Goal: Information Seeking & Learning: Learn about a topic

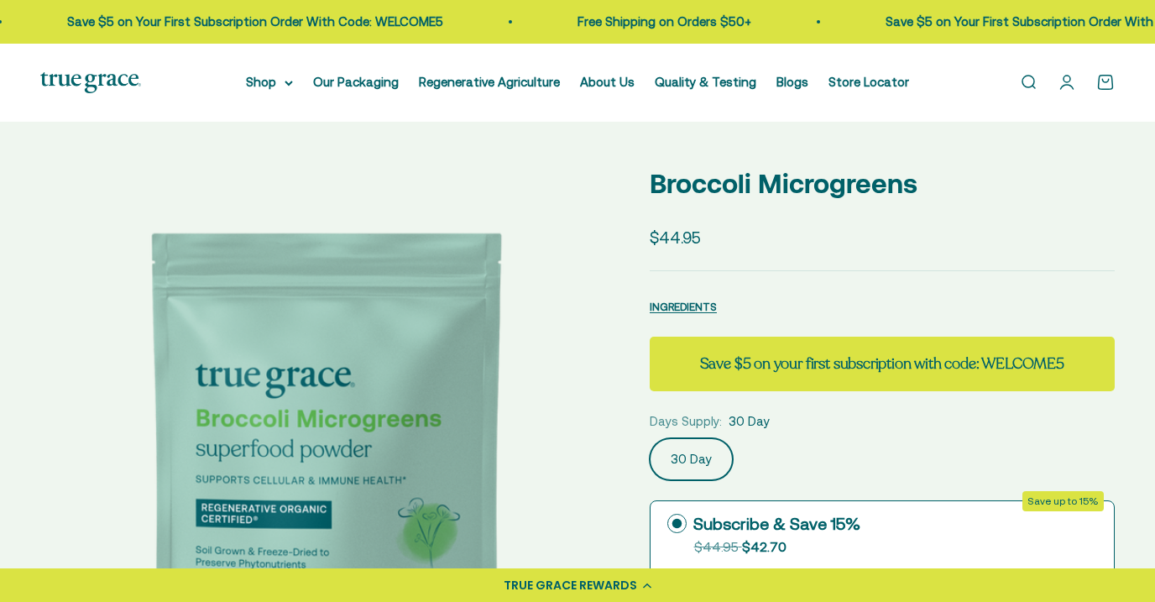
select select "3"
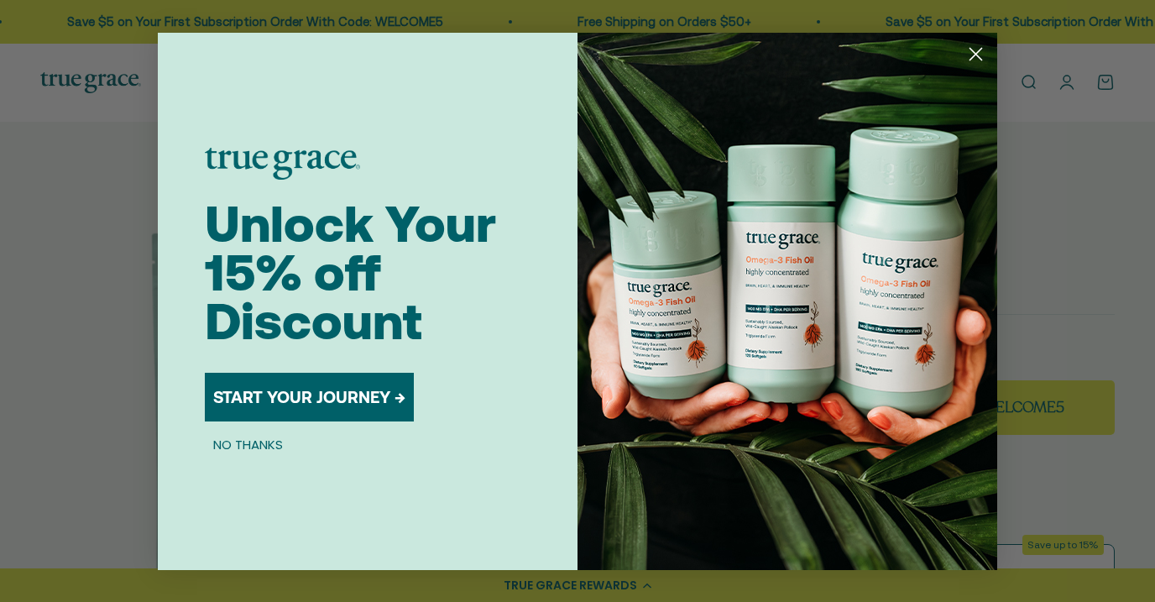
click at [970, 48] on icon "Close dialog" at bounding box center [976, 54] width 12 height 12
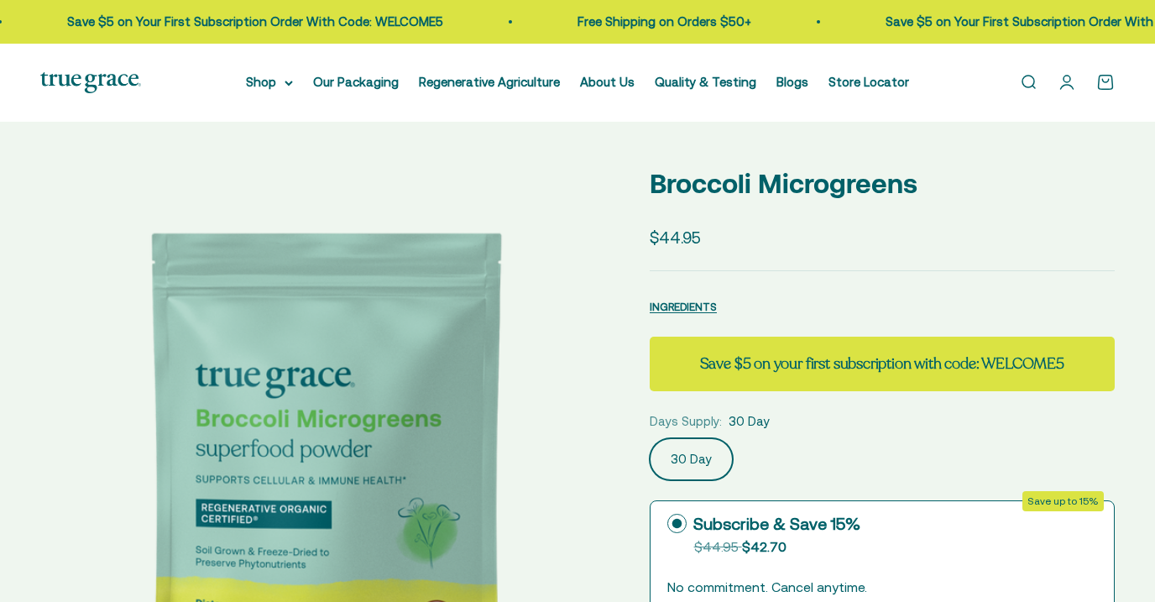
select select "3"
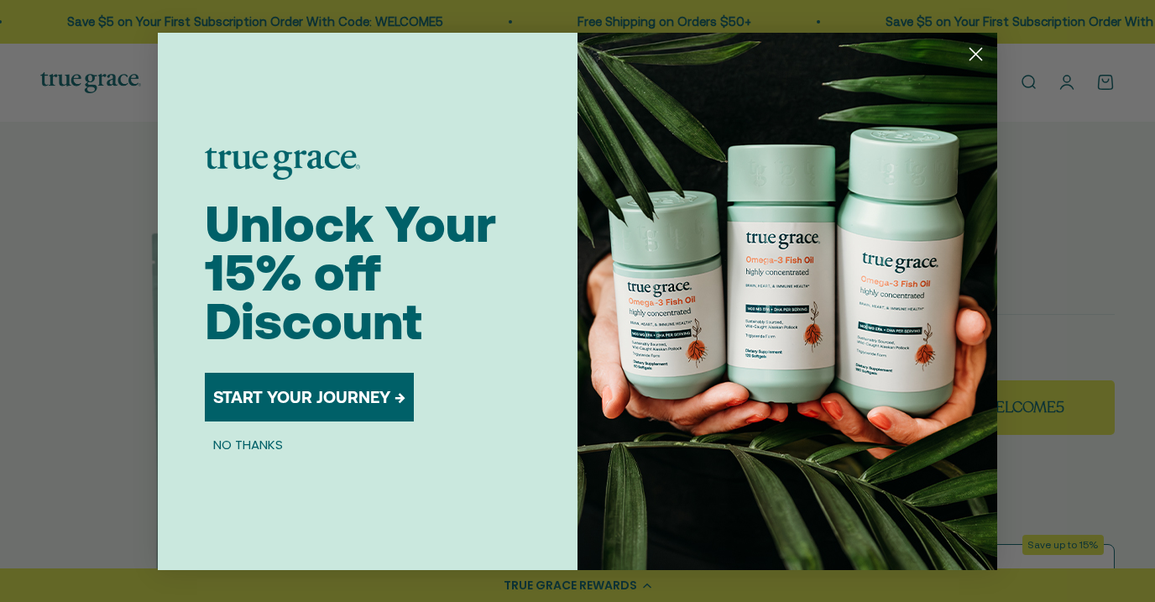
click at [974, 53] on icon "Close dialog" at bounding box center [976, 54] width 12 height 12
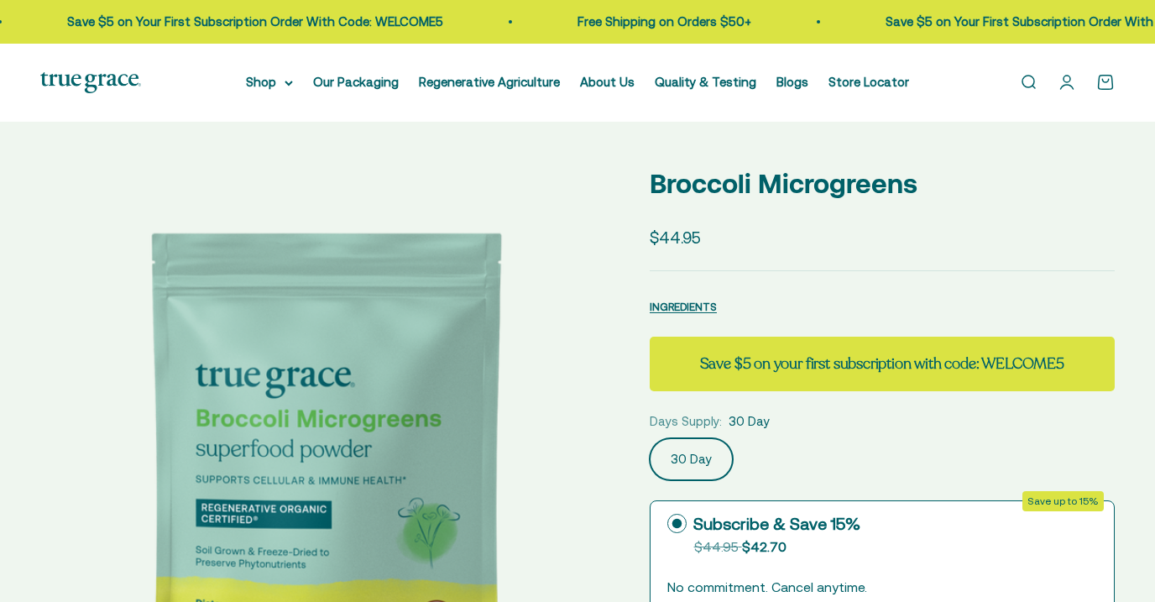
select select "3"
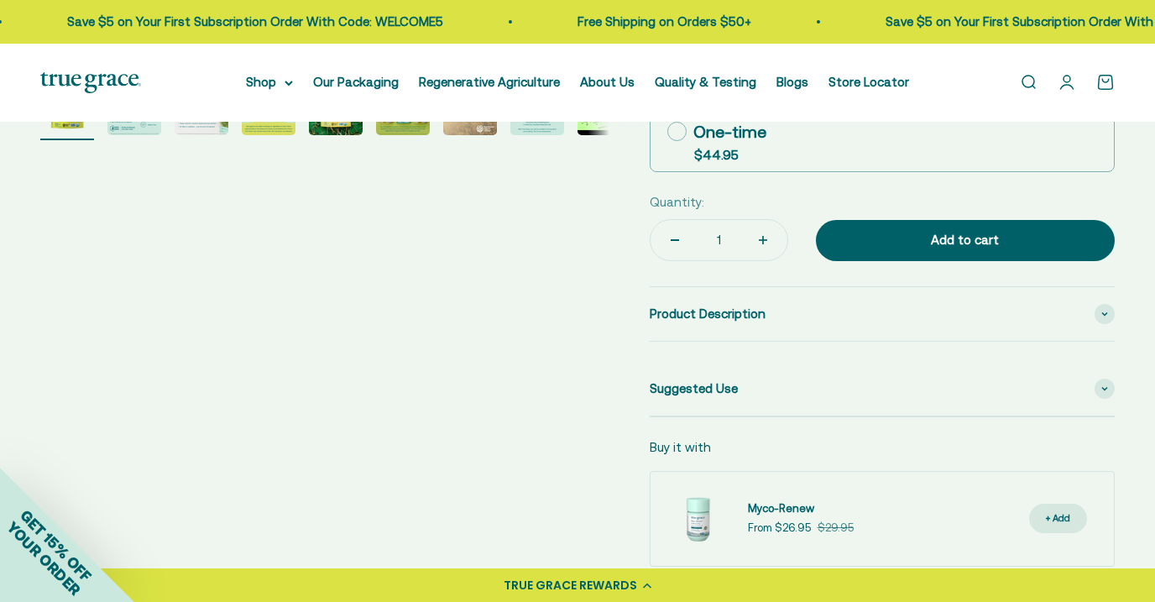
scroll to position [771, 0]
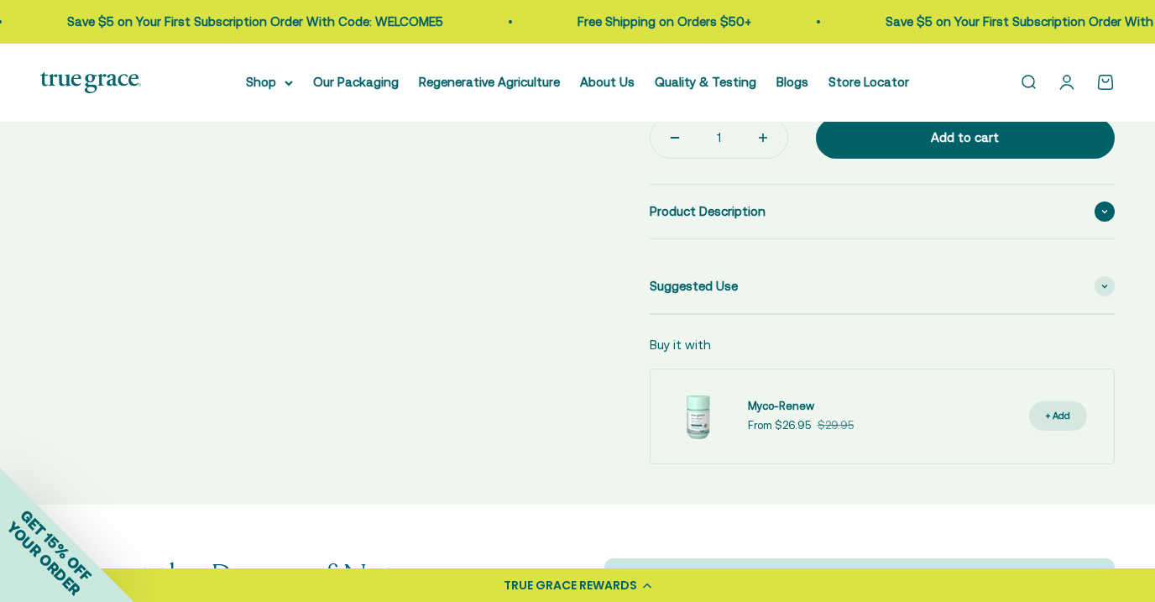
click at [712, 207] on span "Product Description" at bounding box center [708, 211] width 116 height 20
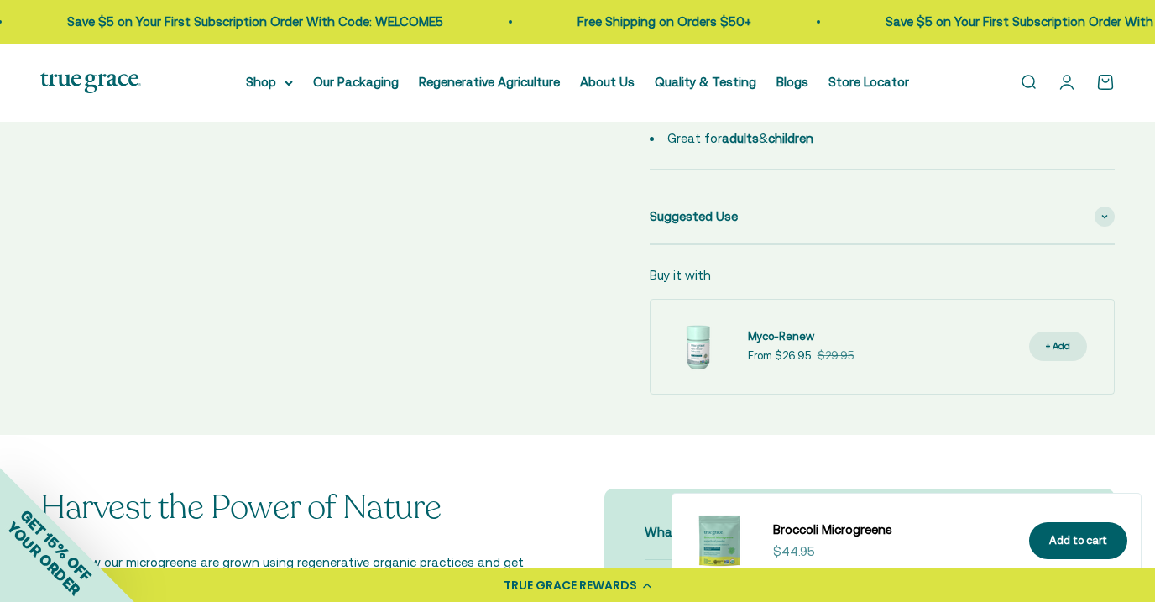
scroll to position [1079, 0]
click at [827, 216] on div "Suggested Use" at bounding box center [882, 215] width 465 height 54
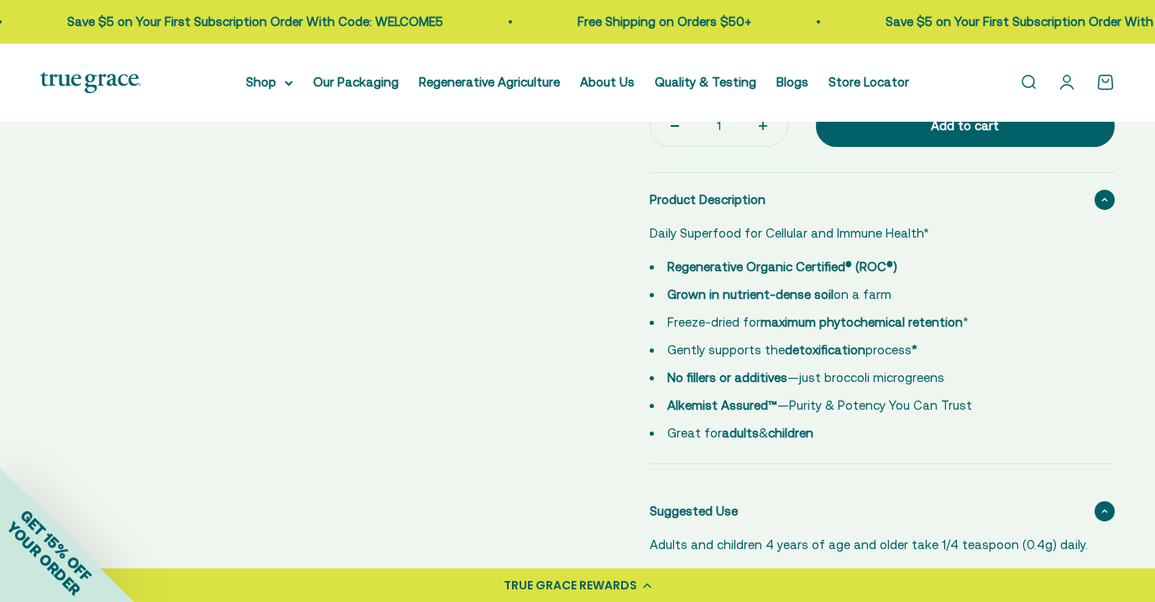
scroll to position [0, 0]
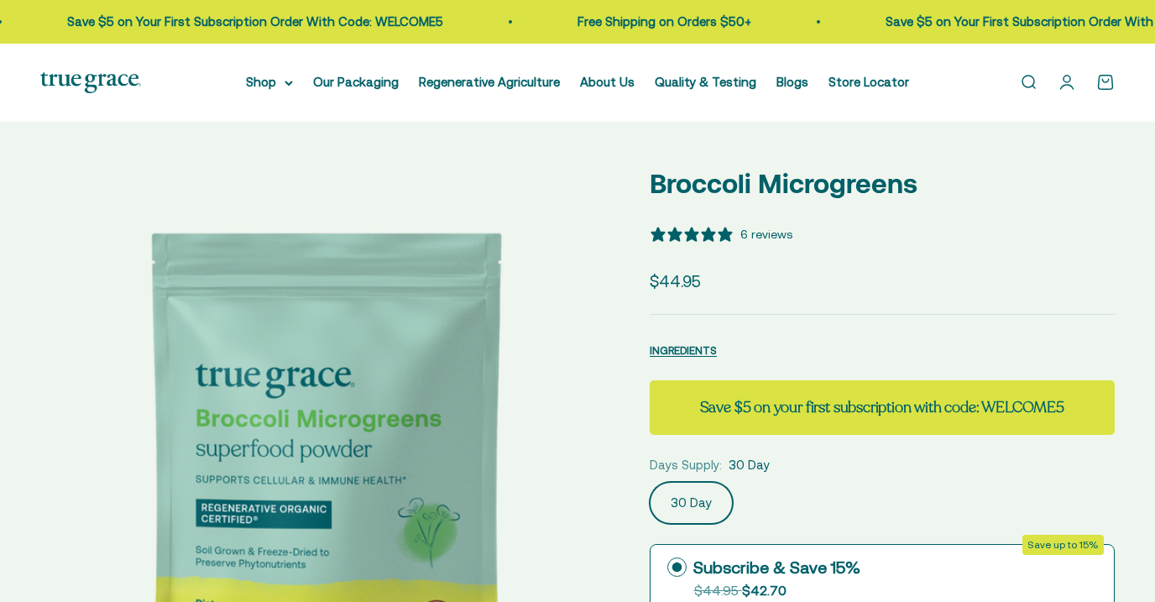
select select "3"
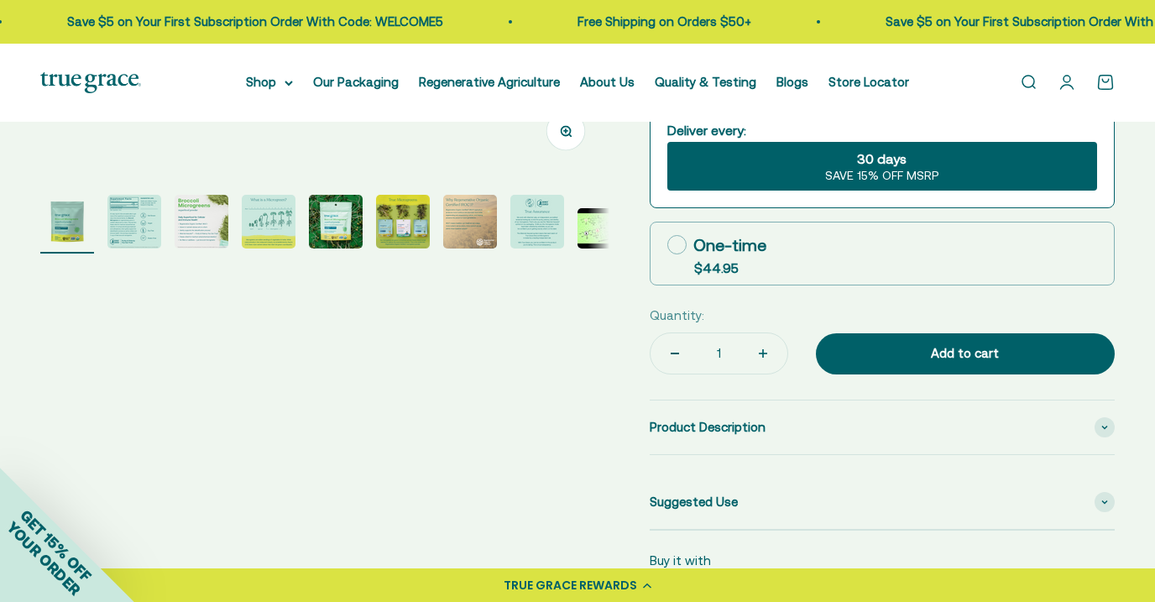
scroll to position [556, 0]
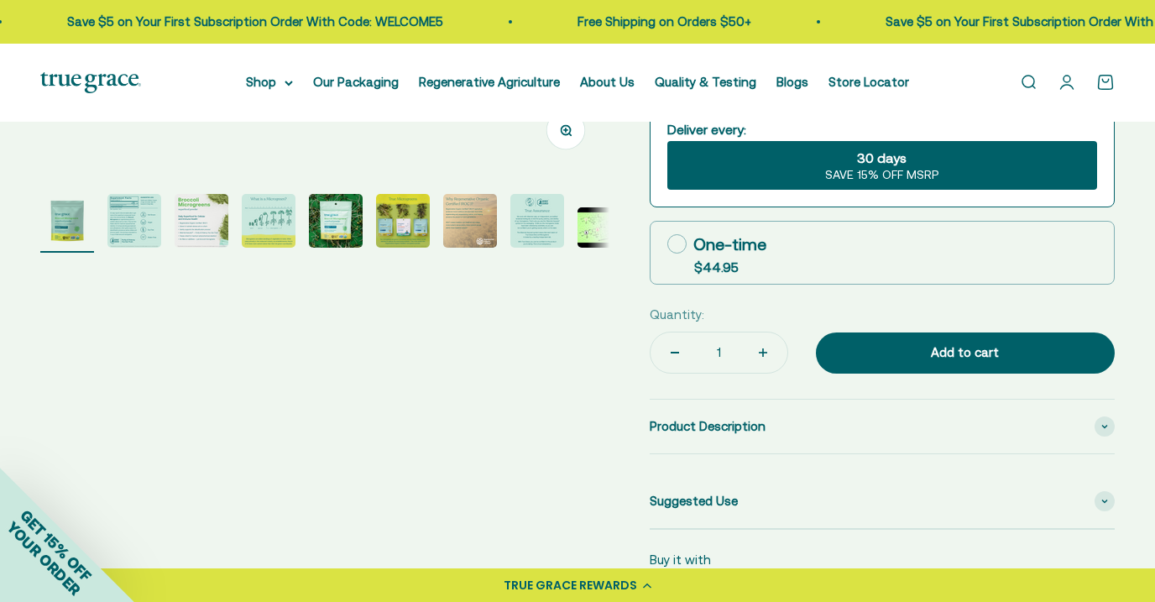
click at [343, 229] on img "Go to item 5" at bounding box center [336, 221] width 54 height 54
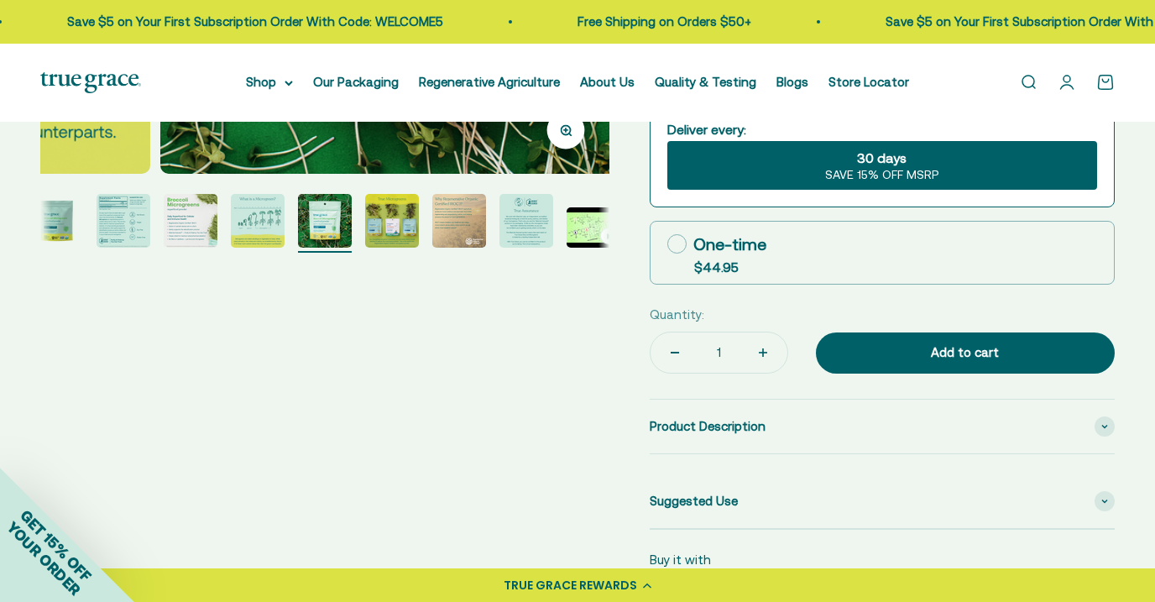
click at [561, 222] on page-dots at bounding box center [324, 223] width 569 height 59
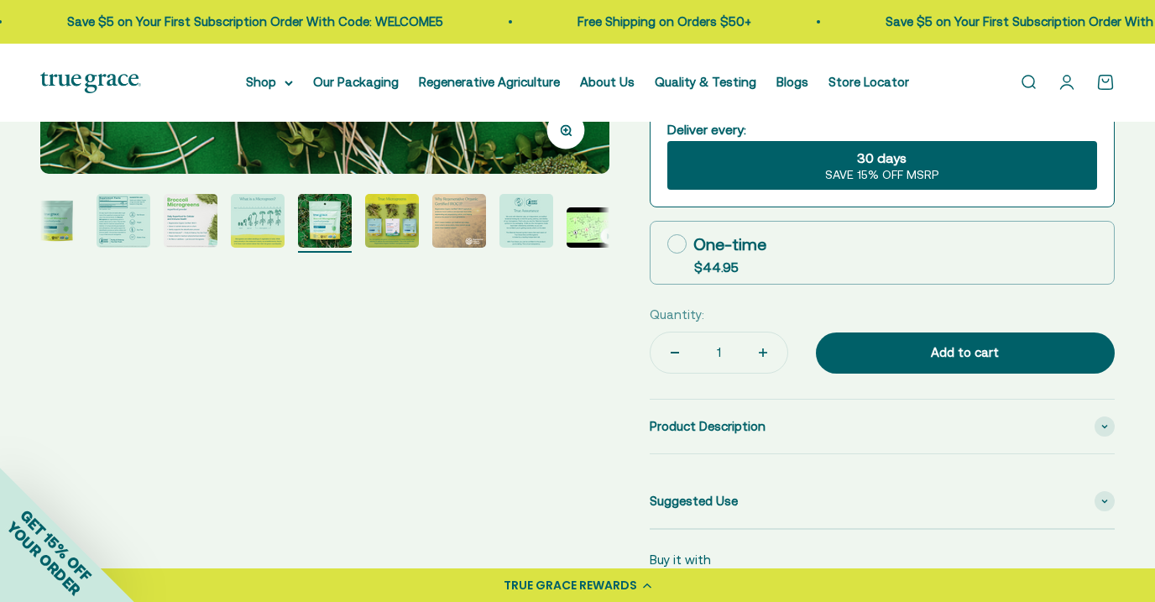
click at [519, 224] on img "Go to item 8" at bounding box center [526, 221] width 54 height 54
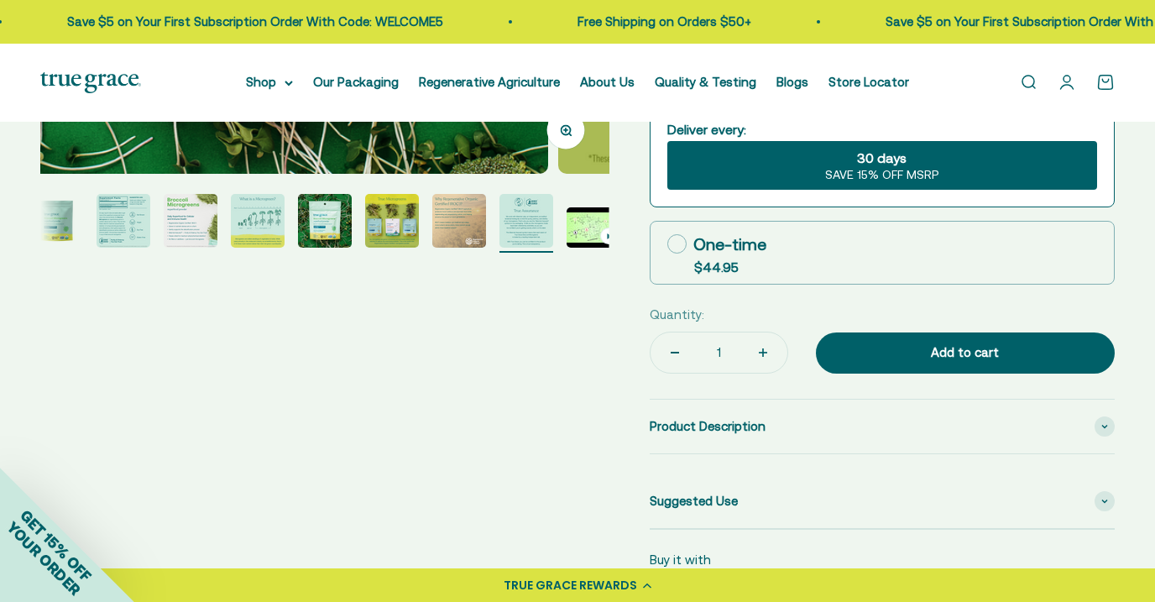
scroll to position [0, 22]
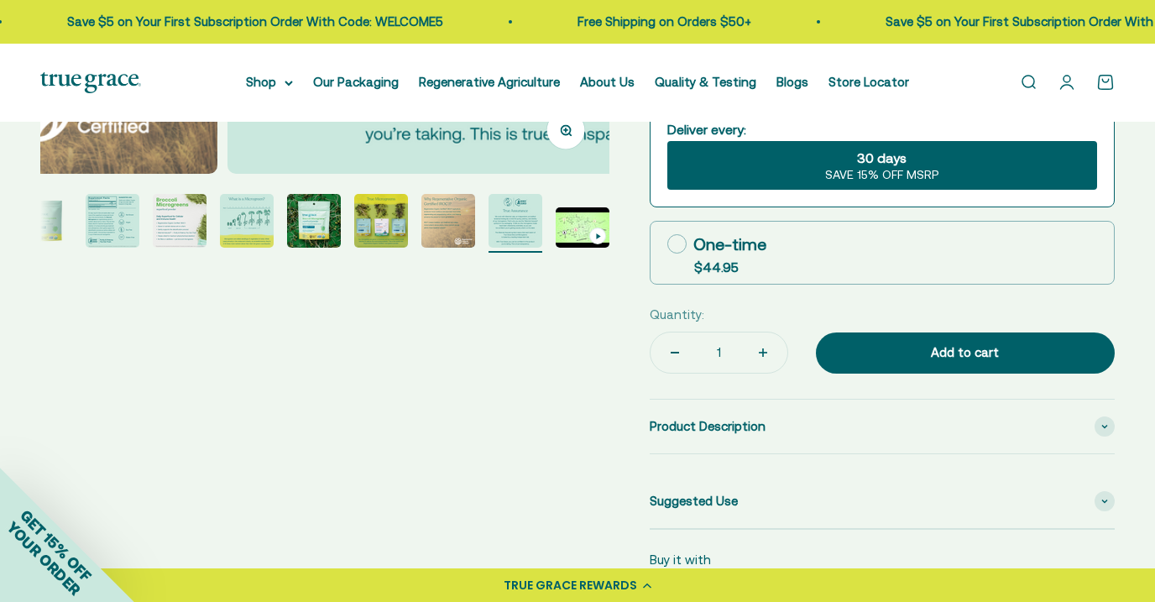
click at [577, 237] on img "Go to item 9" at bounding box center [583, 227] width 54 height 40
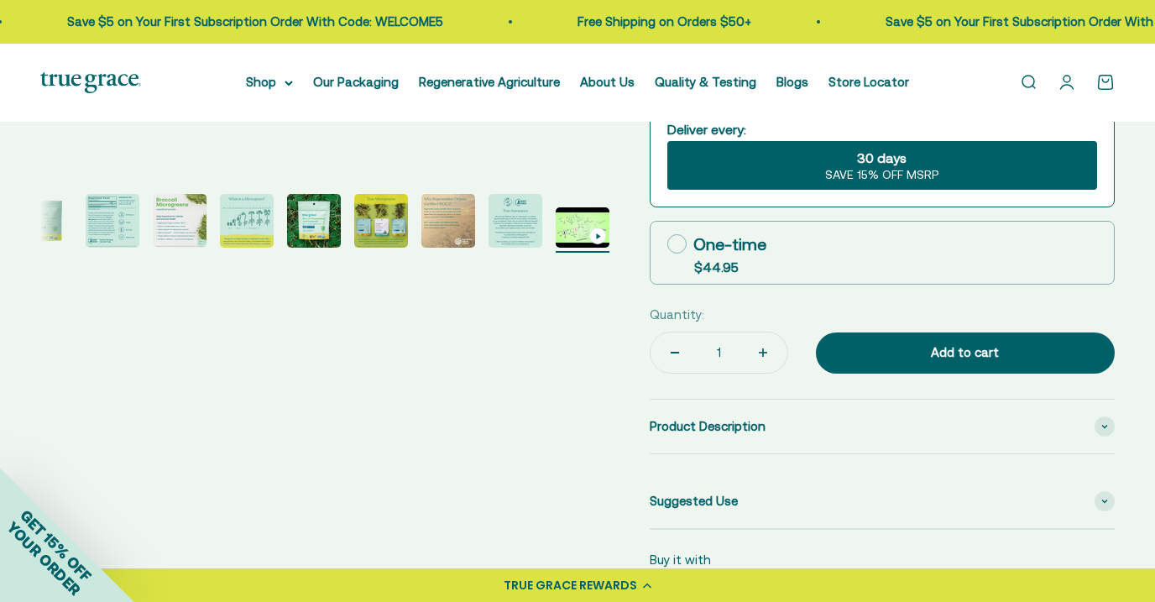
scroll to position [0, 4630]
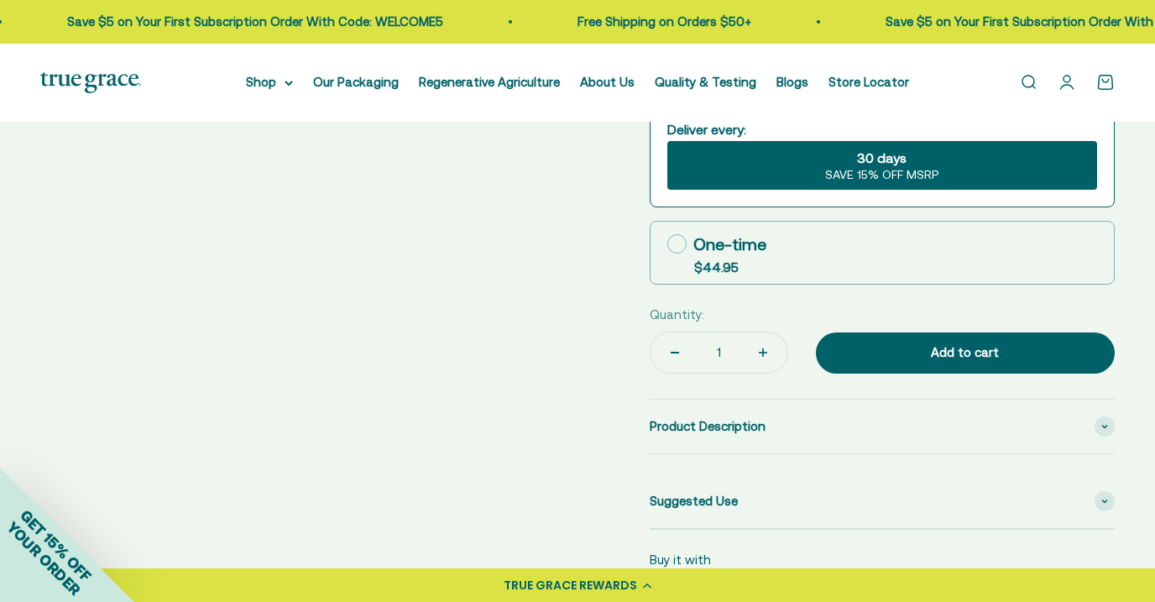
click at [371, 214] on div "Zoom Go to item 1 Go to item 2 Go to item 3 Go to item 4 Go to item 5 Go to ite…" at bounding box center [577, 142] width 1074 height 1073
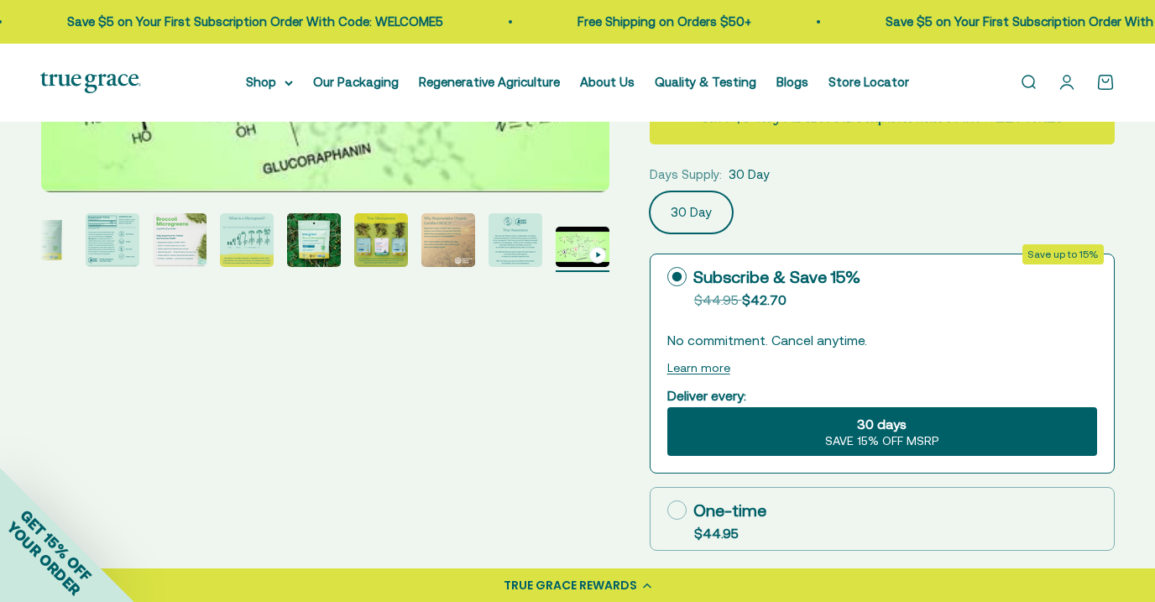
scroll to position [289, 0]
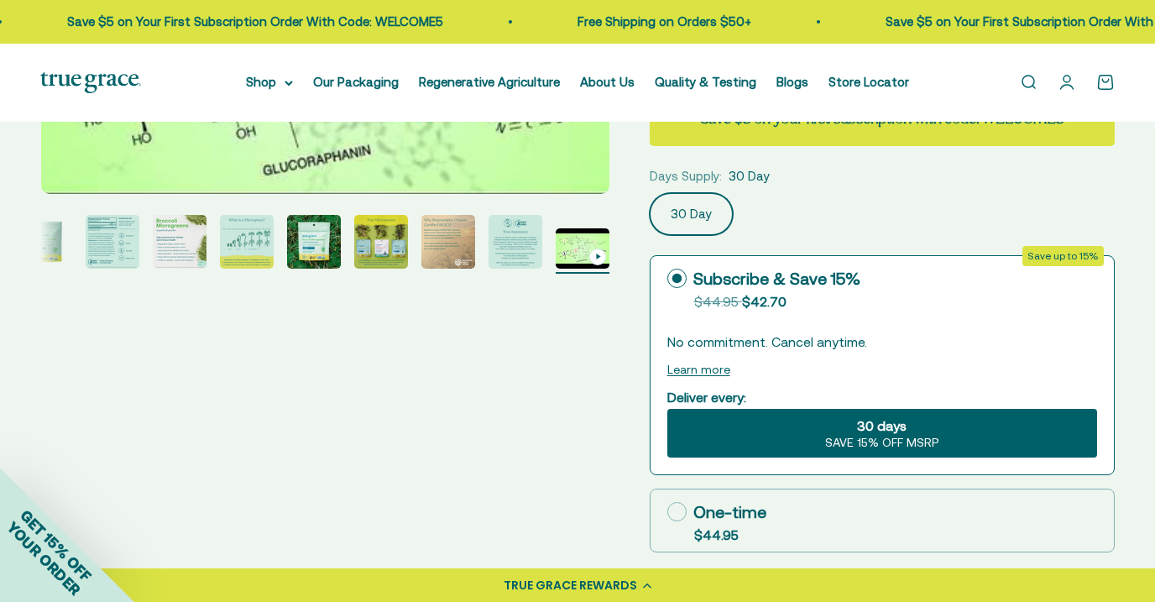
click at [310, 253] on img "Go to item 5" at bounding box center [314, 242] width 54 height 54
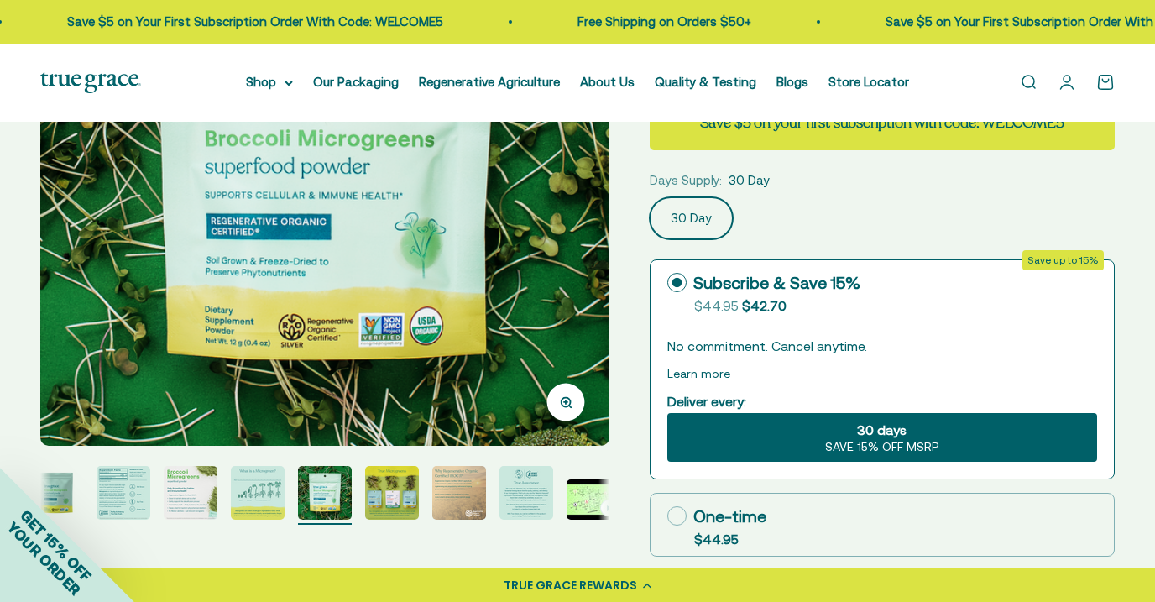
scroll to position [283, 0]
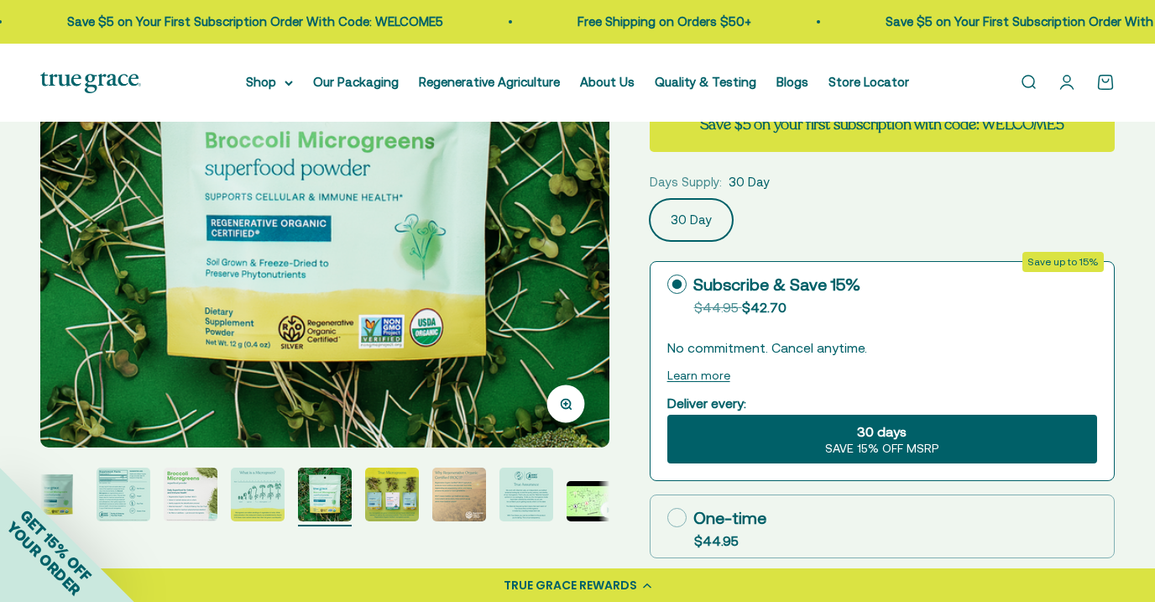
click at [126, 478] on div "GET 15% OFF YOUR ORDER" at bounding box center [67, 534] width 134 height 134
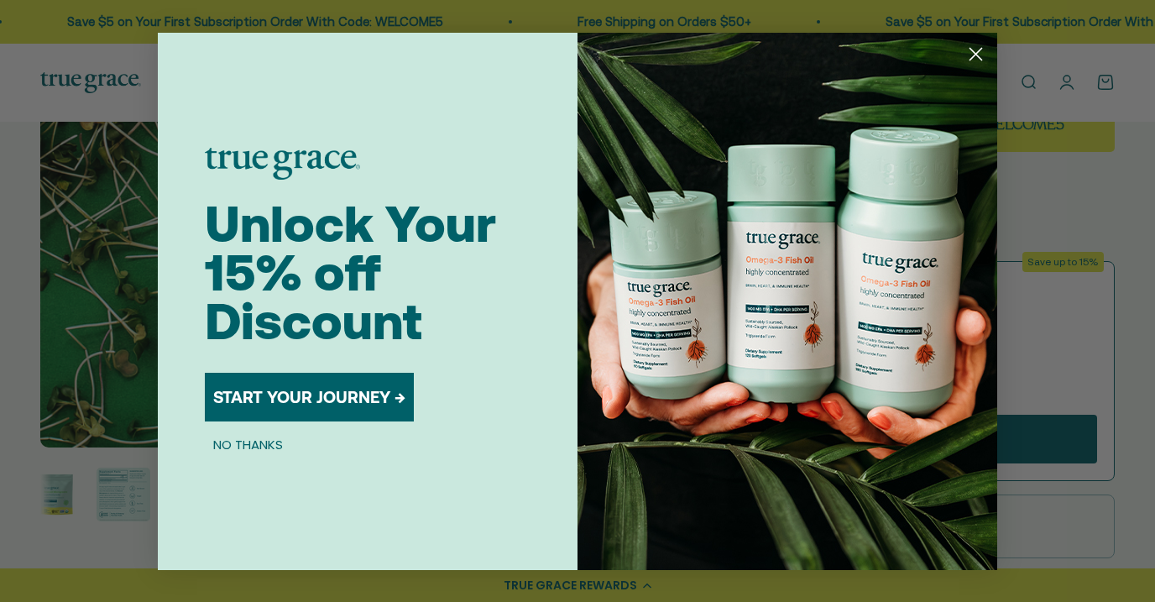
click at [981, 54] on circle "Close dialog" at bounding box center [976, 53] width 28 height 28
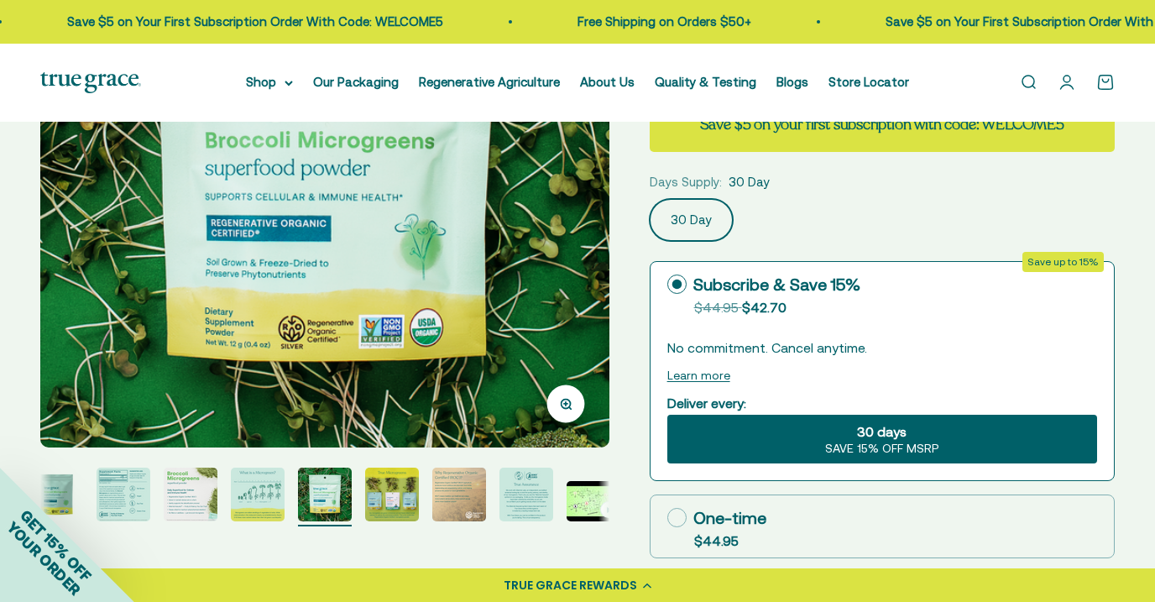
click at [115, 488] on div "GET 15% OFF YOUR ORDER" at bounding box center [67, 534] width 134 height 134
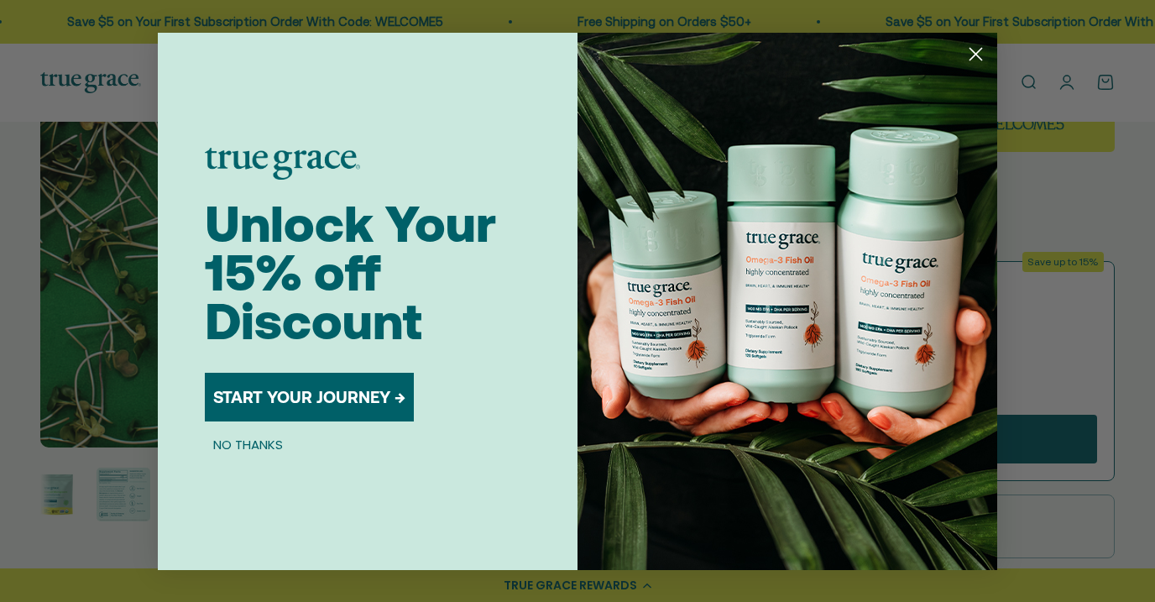
click at [124, 495] on div "Close dialog Unlock Your 15% off Discount START YOUR JOURNEY → NO THANKS Submit" at bounding box center [577, 301] width 1155 height 602
click at [974, 54] on icon "Close dialog" at bounding box center [976, 54] width 12 height 12
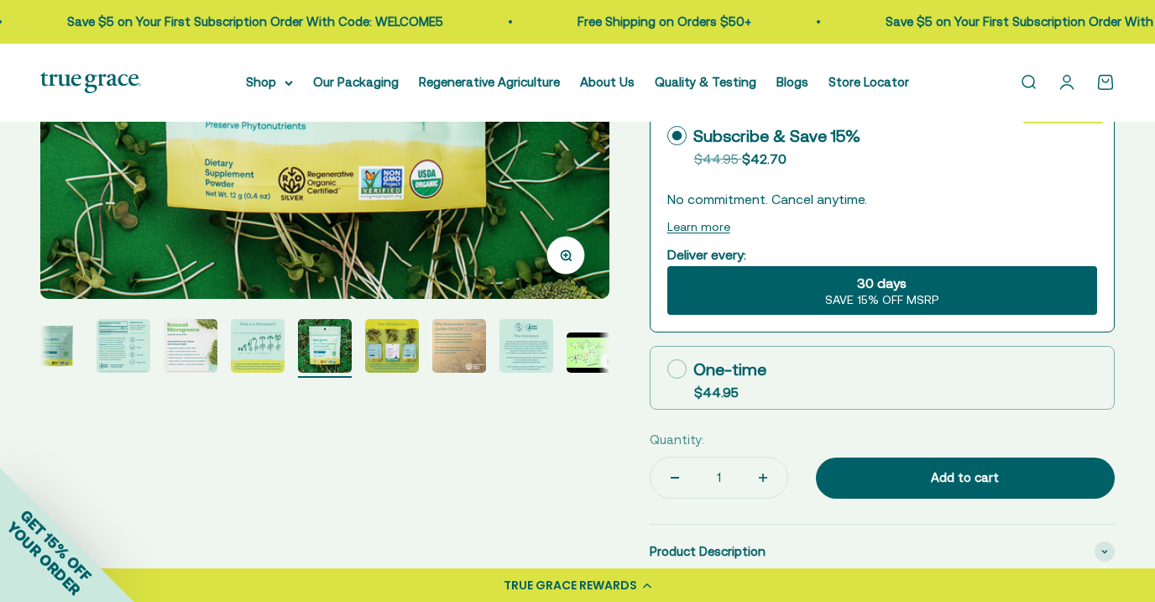
scroll to position [431, 0]
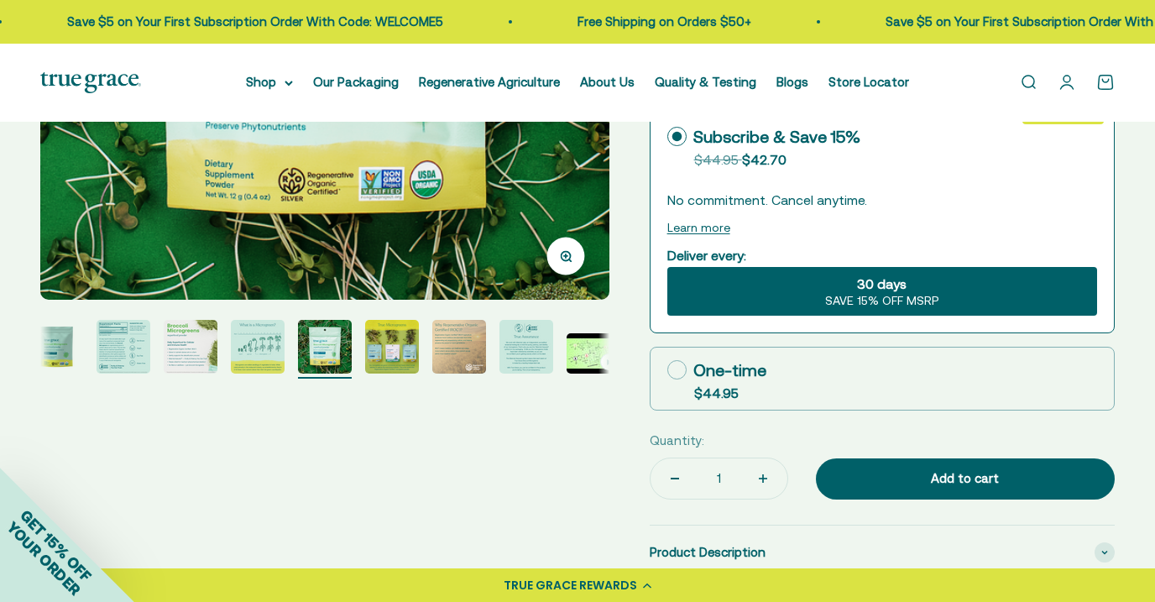
click at [131, 348] on img "Go to item 2" at bounding box center [124, 347] width 54 height 54
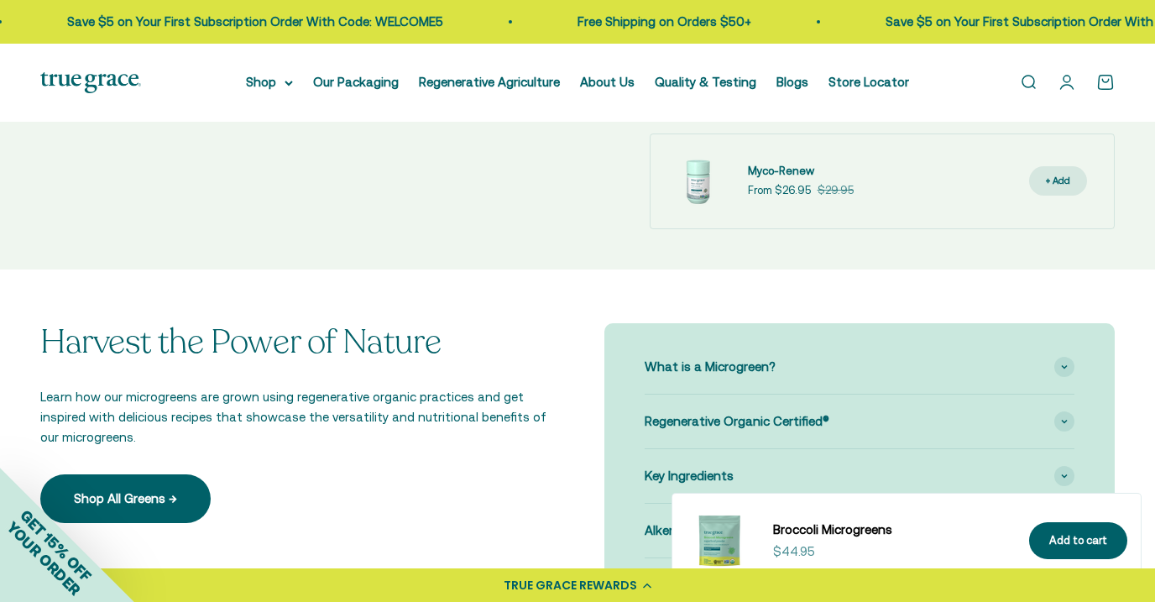
scroll to position [1219, 0]
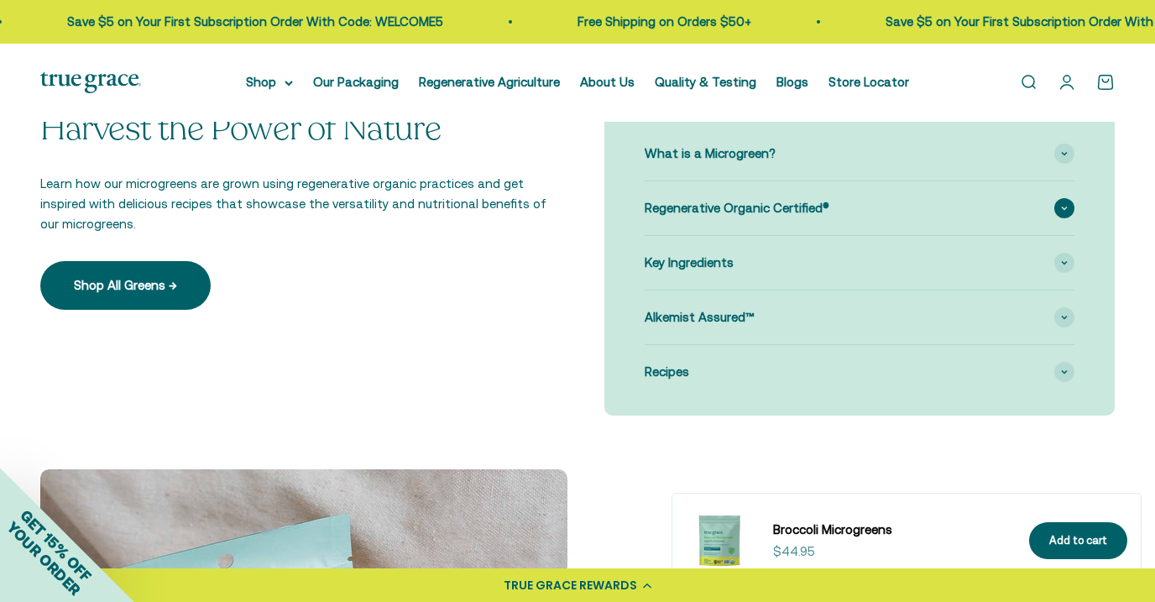
click at [832, 200] on div "Regenerative Organic Certified®" at bounding box center [859, 208] width 430 height 54
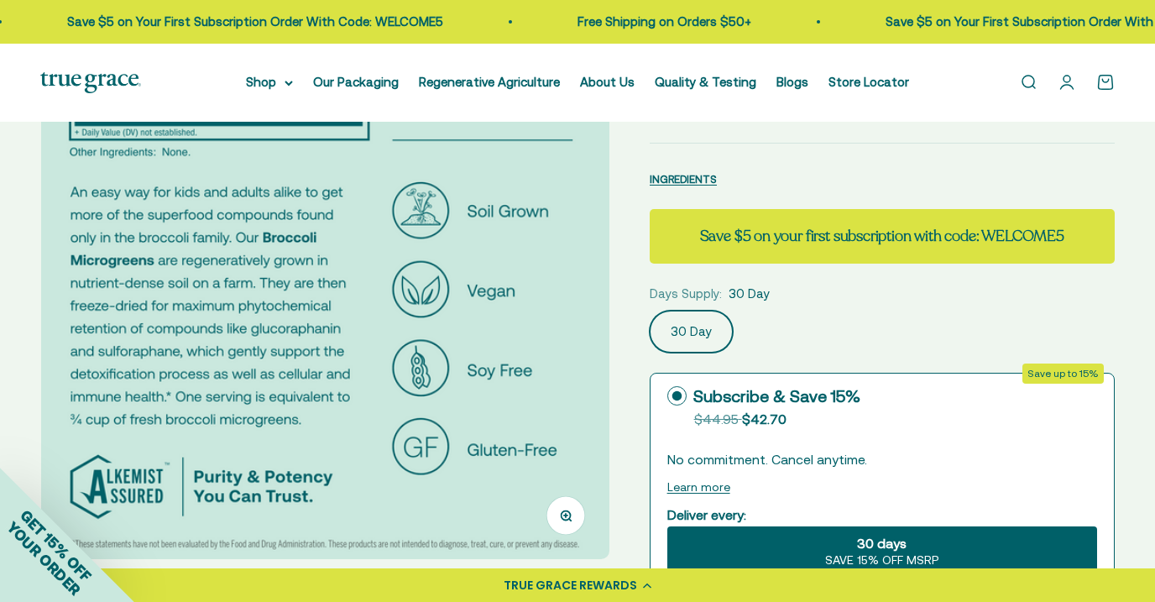
scroll to position [0, 0]
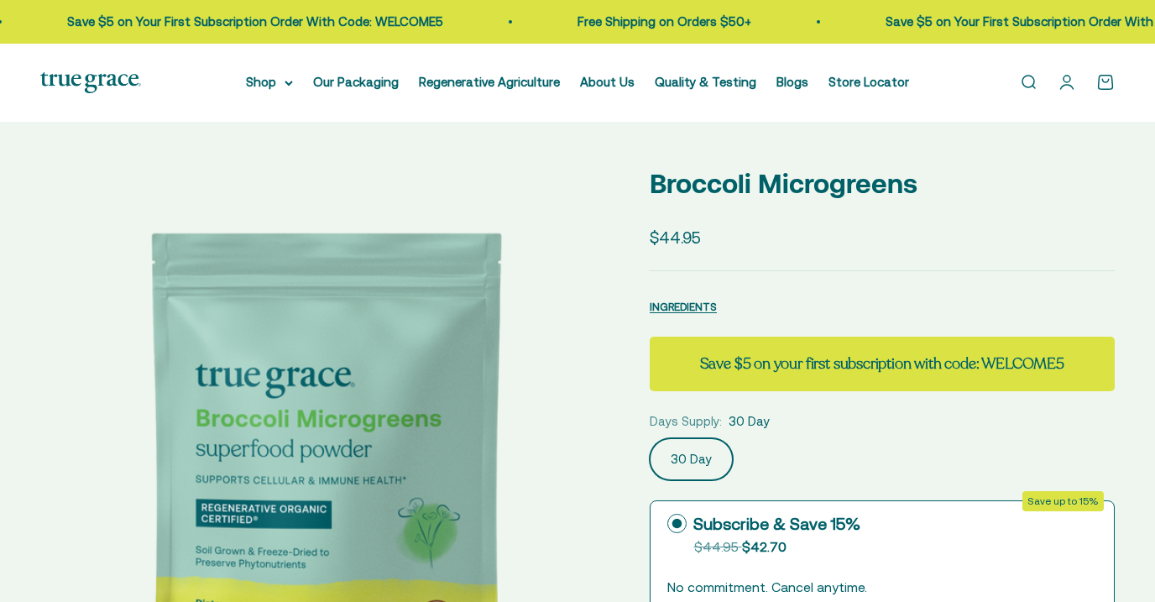
select select "3"
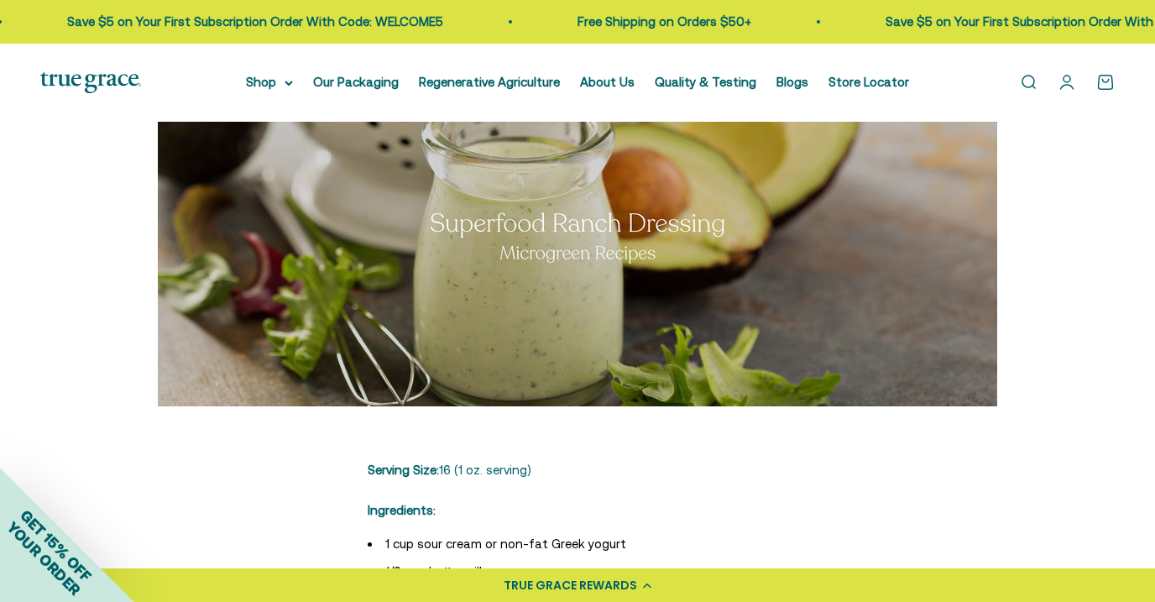
scroll to position [299, 0]
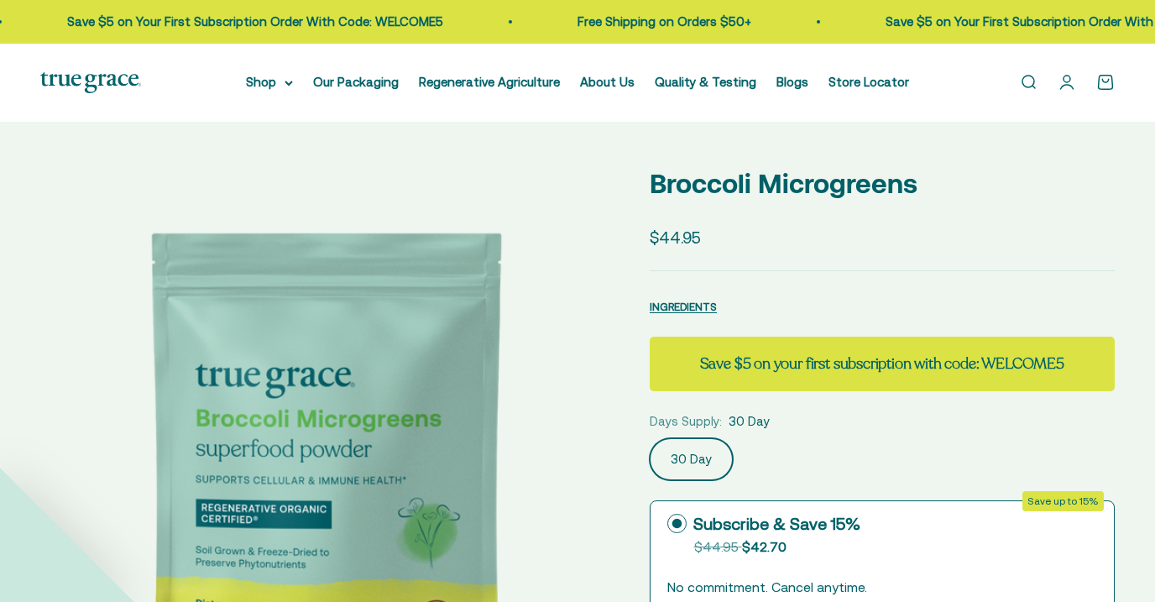
select select "3"
